Goal: Go to known website: Access a specific website the user already knows

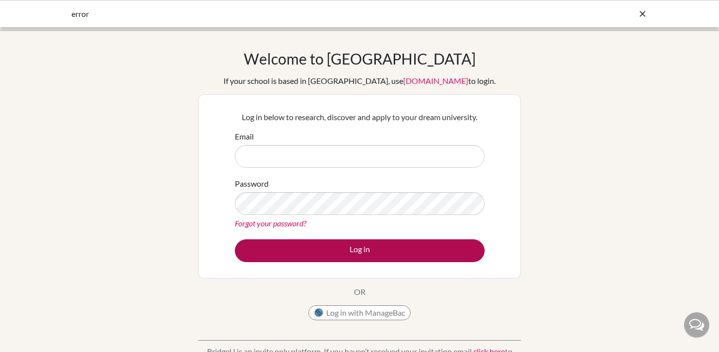
type input "ejona@bridge-u.com"
click at [361, 246] on button "Log in" at bounding box center [360, 250] width 250 height 23
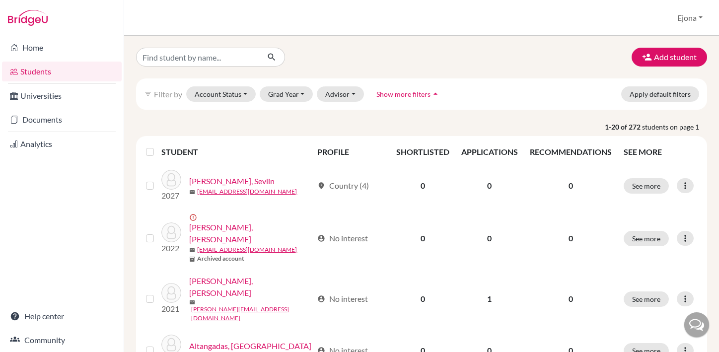
click at [39, 20] on img at bounding box center [28, 18] width 40 height 16
